Goal: Task Accomplishment & Management: Manage account settings

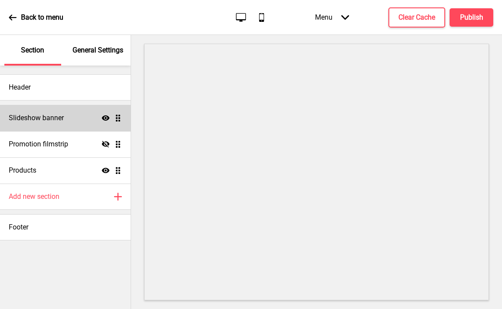
click at [70, 121] on div "Slideshow banner Show Drag" at bounding box center [65, 118] width 131 height 26
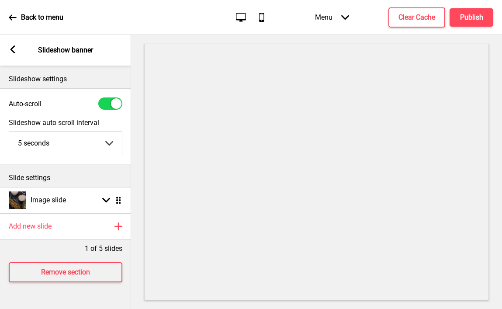
click at [10, 49] on rect at bounding box center [13, 49] width 8 height 8
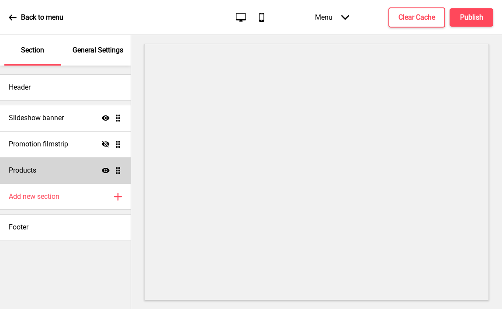
click at [50, 167] on div "Products Show Drag" at bounding box center [65, 170] width 131 height 26
select select "list"
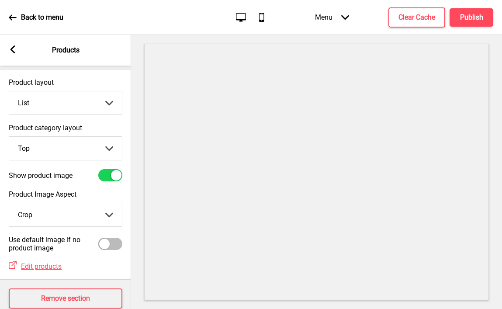
scroll to position [36, 0]
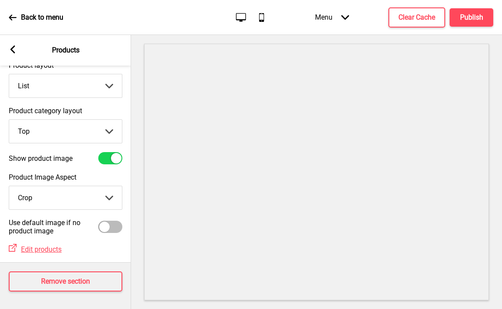
click at [12, 50] on icon at bounding box center [12, 49] width 5 height 8
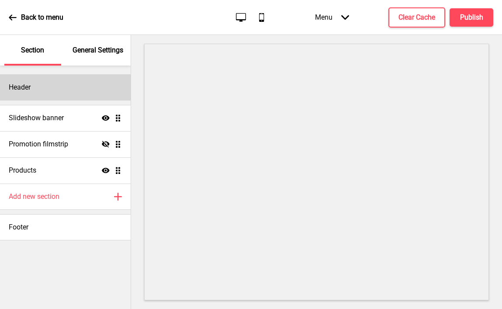
click at [70, 88] on div "Header" at bounding box center [65, 87] width 131 height 26
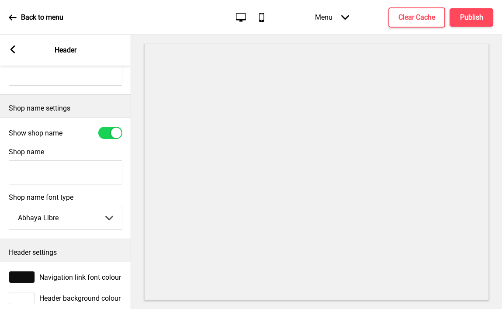
scroll to position [188, 0]
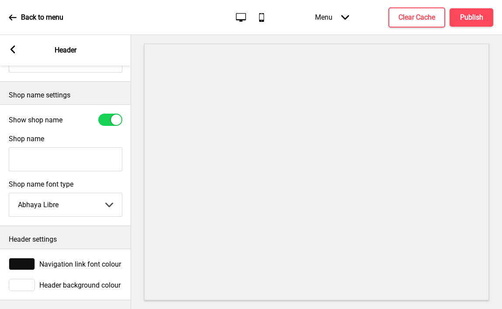
click at [13, 54] on div "Arrow left" at bounding box center [13, 50] width 8 height 10
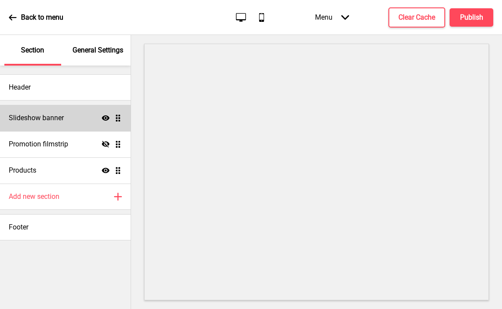
click at [61, 116] on h4 "Slideshow banner" at bounding box center [36, 118] width 55 height 10
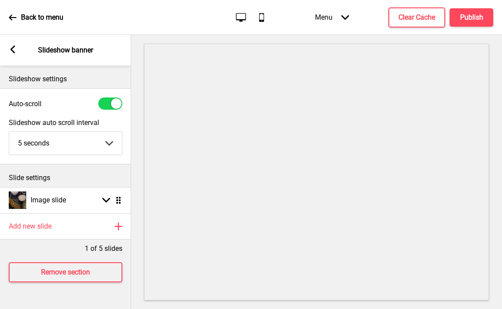
click at [12, 49] on icon at bounding box center [12, 49] width 5 height 8
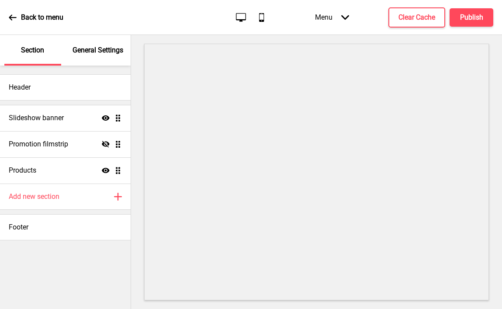
click at [10, 20] on icon at bounding box center [13, 18] width 8 height 8
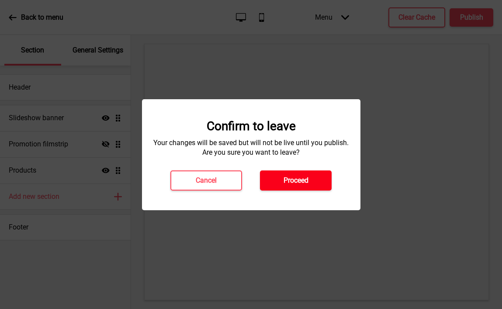
click at [304, 186] on button "Proceed" at bounding box center [296, 180] width 72 height 20
